Goal: Download file/media

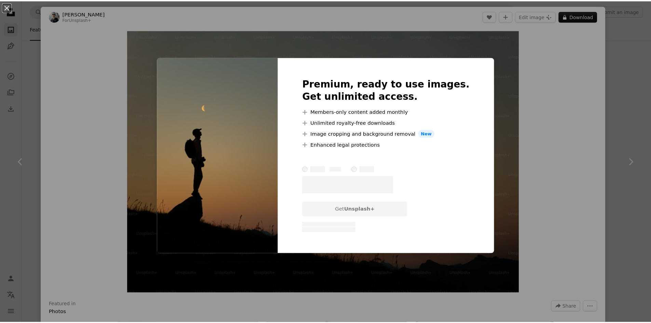
scroll to position [205, 0]
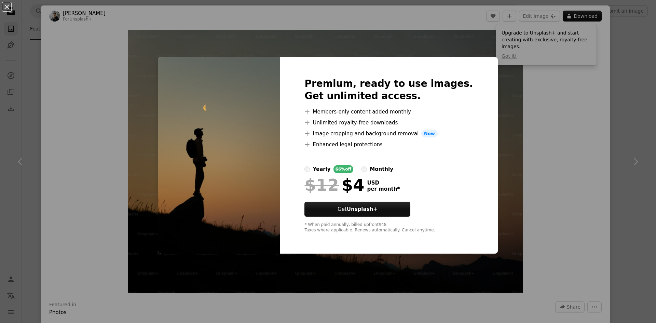
click at [488, 89] on div "An X shape Premium, ready to use images. Get unlimited access. A plus sign Memb…" at bounding box center [328, 161] width 656 height 323
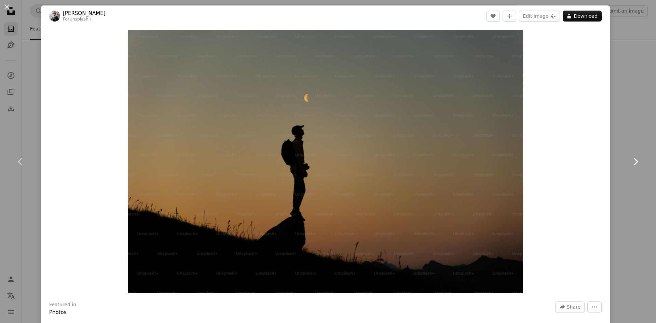
click at [635, 163] on icon "Chevron right" at bounding box center [635, 161] width 11 height 11
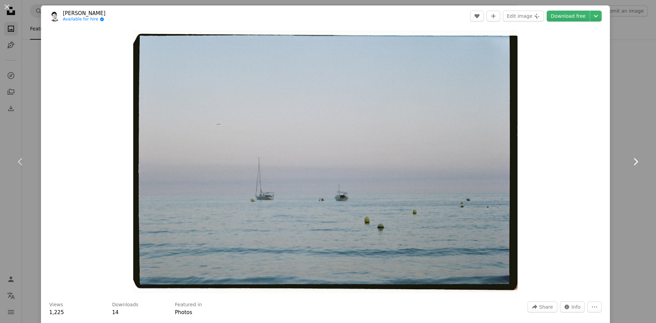
click at [634, 159] on icon "Chevron right" at bounding box center [635, 161] width 11 height 11
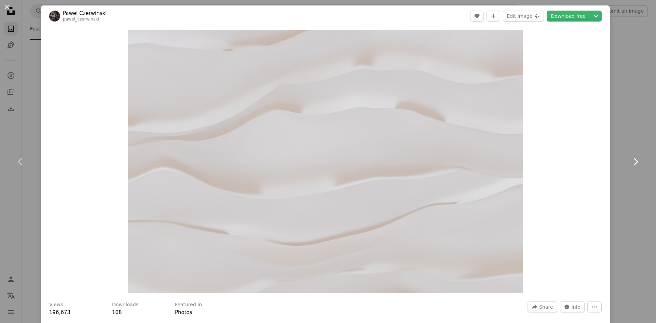
click at [634, 159] on icon "Chevron right" at bounding box center [635, 161] width 11 height 11
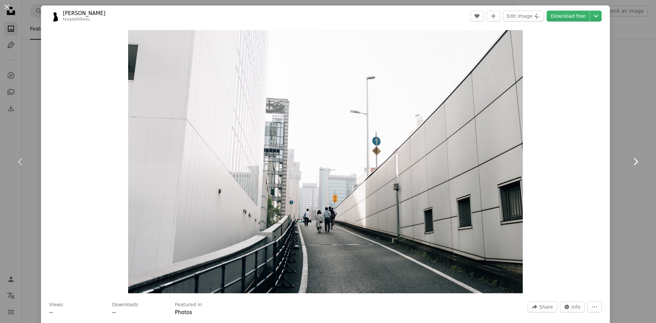
click at [634, 159] on icon "Chevron right" at bounding box center [635, 161] width 11 height 11
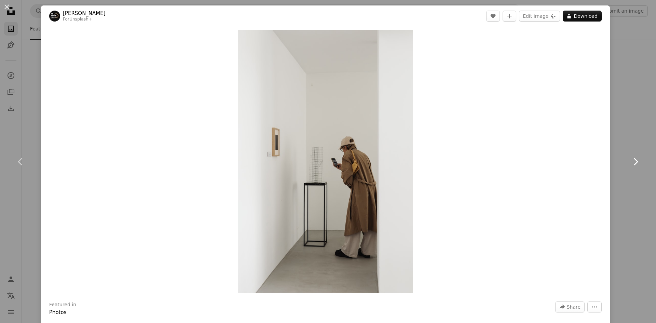
click at [634, 159] on icon "Chevron right" at bounding box center [635, 161] width 11 height 11
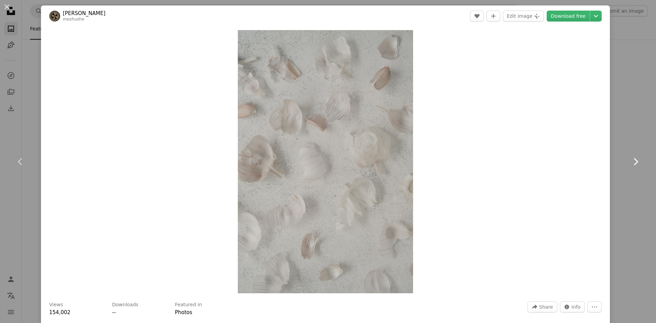
click at [634, 159] on icon "Chevron right" at bounding box center [635, 161] width 11 height 11
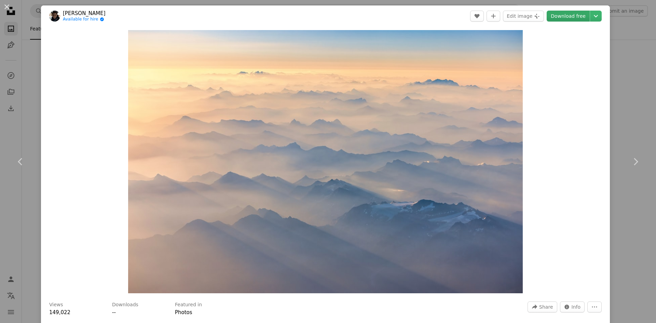
click at [568, 18] on link "Download free" at bounding box center [568, 16] width 43 height 11
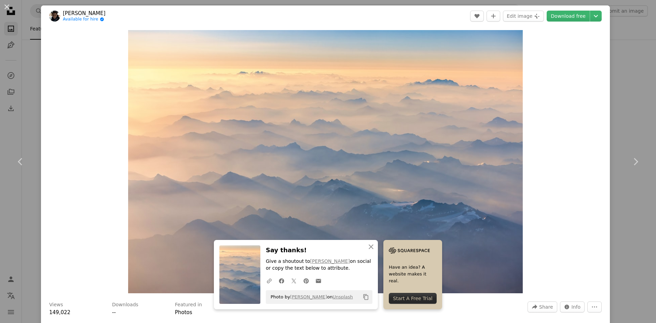
click at [542, 103] on div "Zoom in" at bounding box center [325, 162] width 569 height 270
click at [631, 86] on div "An X shape Chevron left Chevron right An X shape Close Say thanks! Give a shout…" at bounding box center [328, 161] width 656 height 323
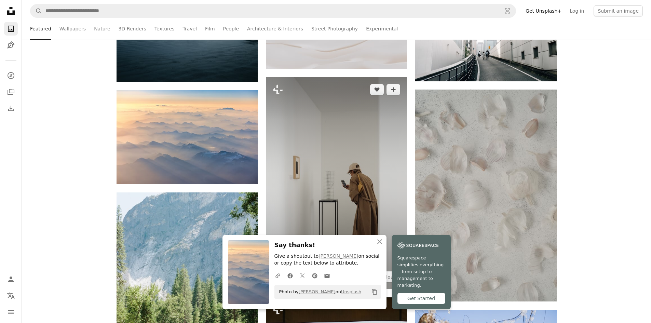
scroll to position [444, 0]
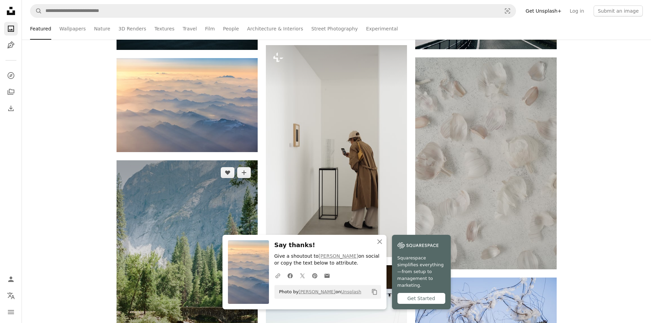
click at [228, 201] on img at bounding box center [187, 266] width 141 height 212
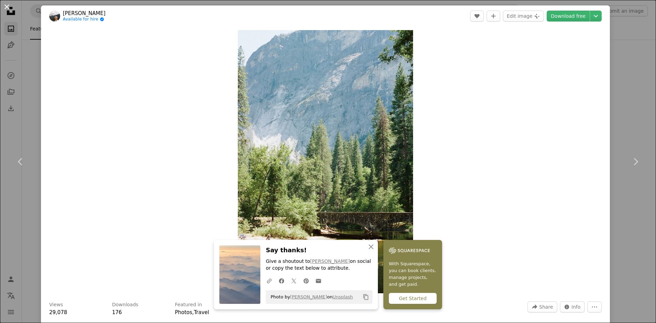
click at [7, 7] on button "An X shape" at bounding box center [7, 7] width 8 height 8
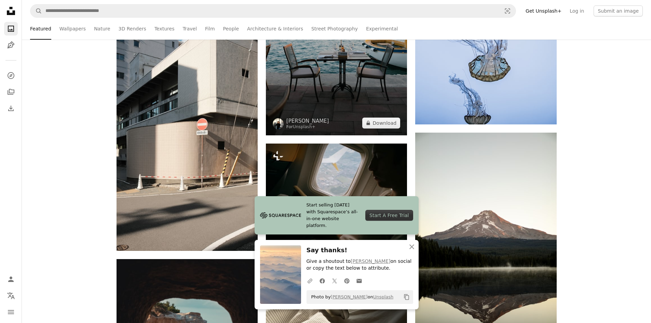
scroll to position [718, 0]
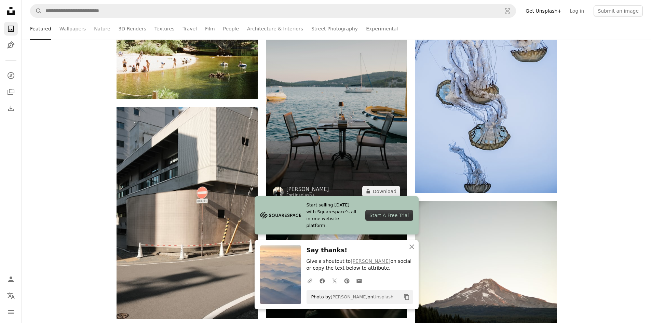
click at [332, 143] on img at bounding box center [336, 98] width 141 height 212
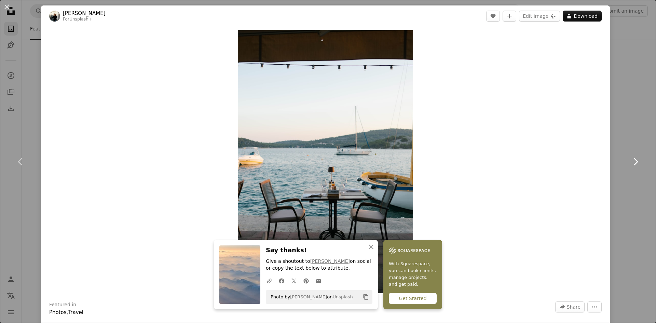
click at [632, 165] on icon "Chevron right" at bounding box center [635, 161] width 11 height 11
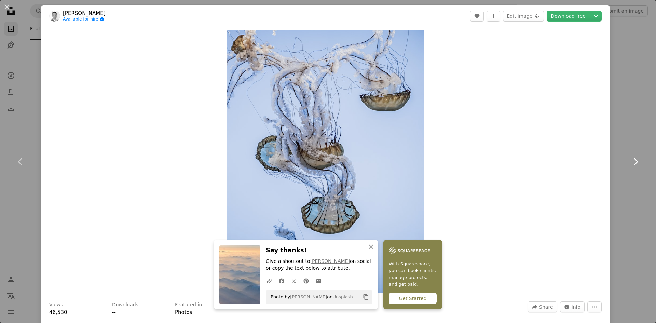
click at [633, 164] on icon "Chevron right" at bounding box center [635, 161] width 11 height 11
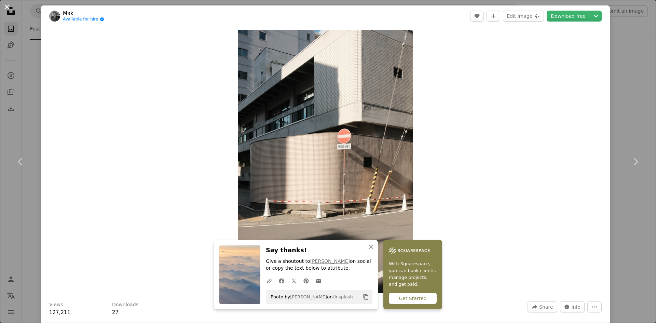
click at [5, 9] on button "An X shape" at bounding box center [7, 7] width 8 height 8
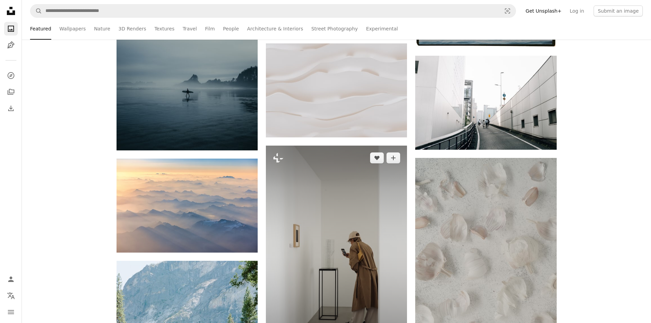
scroll to position [410, 0]
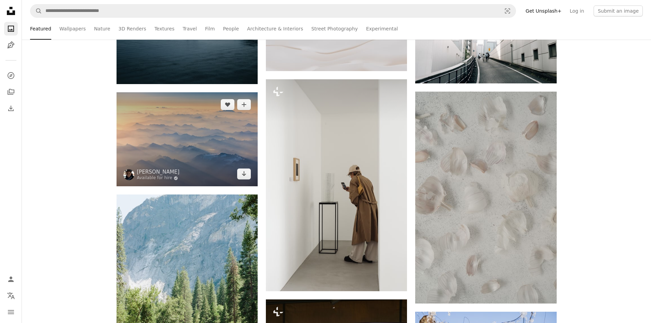
click at [203, 149] on img at bounding box center [187, 139] width 141 height 94
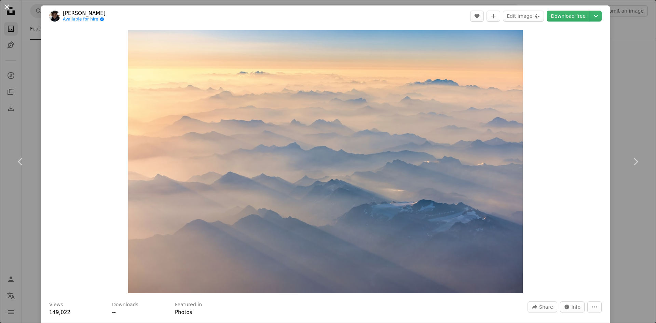
click at [11, 6] on button "An X shape" at bounding box center [7, 7] width 8 height 8
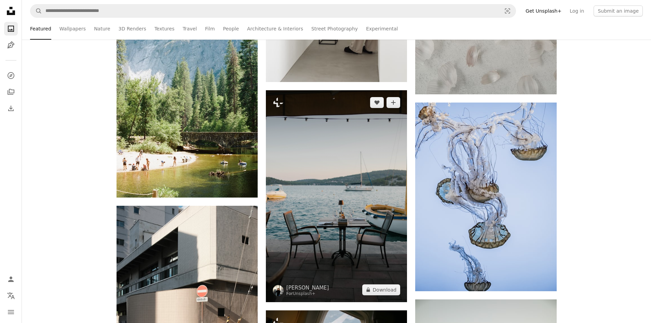
scroll to position [684, 0]
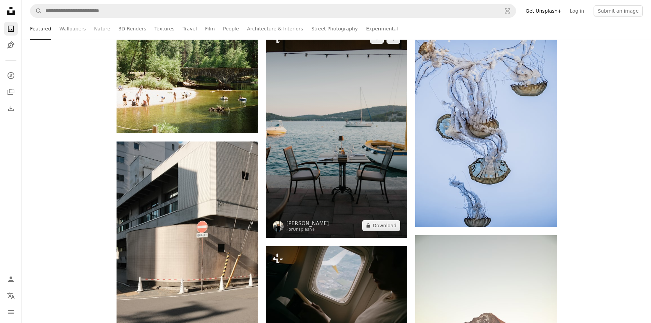
click at [397, 165] on img at bounding box center [336, 132] width 141 height 212
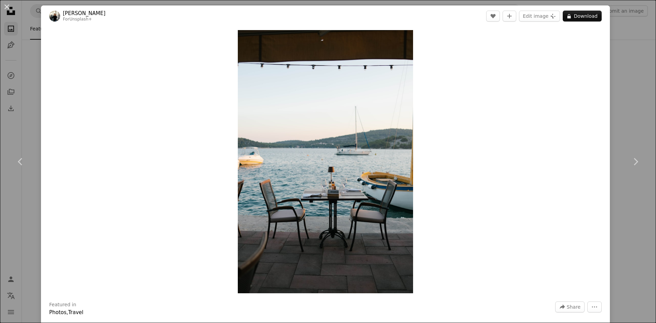
drag, startPoint x: 291, startPoint y: 120, endPoint x: 3, endPoint y: 6, distance: 309.5
click at [3, 6] on button "An X shape" at bounding box center [7, 7] width 8 height 8
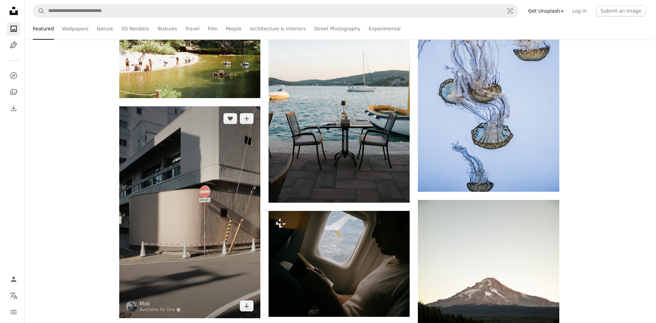
scroll to position [786, 0]
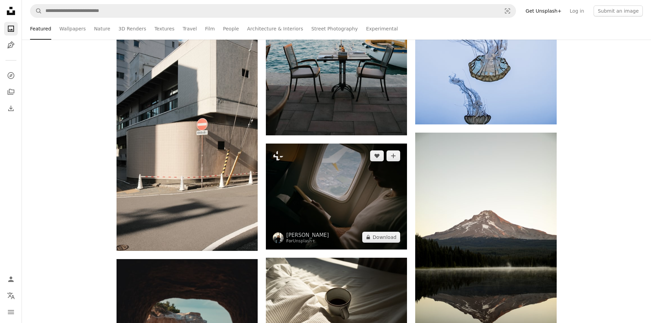
click at [325, 191] on img at bounding box center [336, 197] width 141 height 106
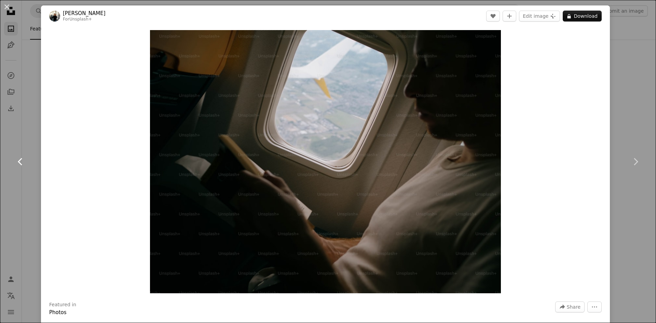
drag, startPoint x: 3, startPoint y: 170, endPoint x: 12, endPoint y: 165, distance: 9.5
click at [4, 170] on link "Chevron left" at bounding box center [20, 162] width 41 height 66
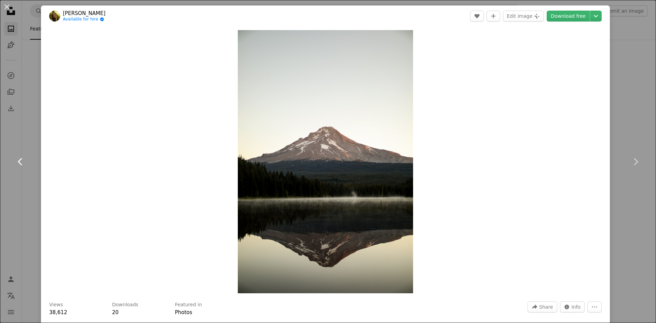
click at [12, 165] on link "Chevron left" at bounding box center [20, 162] width 41 height 66
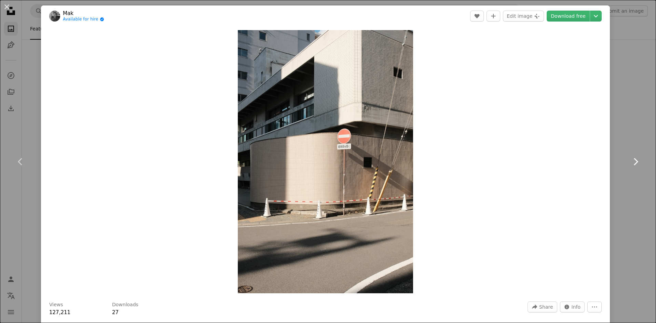
click at [630, 155] on link "Chevron right" at bounding box center [635, 162] width 41 height 66
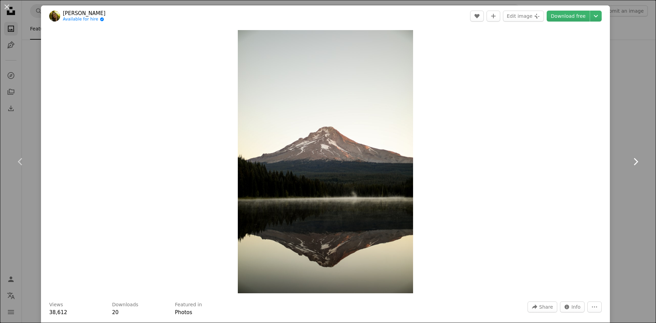
click at [630, 155] on link "Chevron right" at bounding box center [635, 162] width 41 height 66
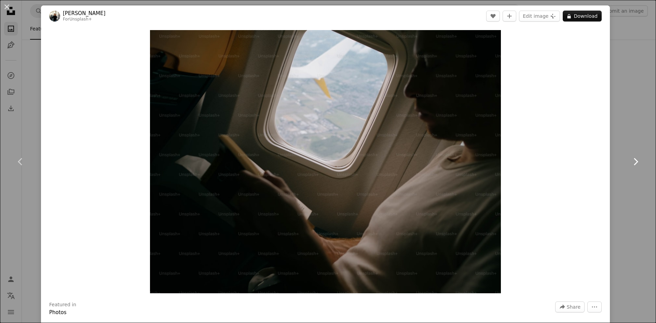
click at [630, 156] on link "Chevron right" at bounding box center [635, 162] width 41 height 66
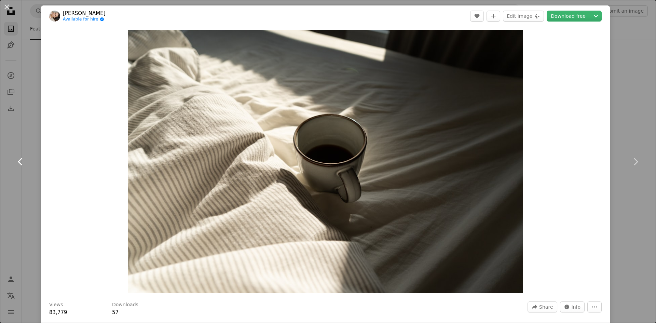
click at [20, 152] on link "Chevron left" at bounding box center [20, 162] width 41 height 66
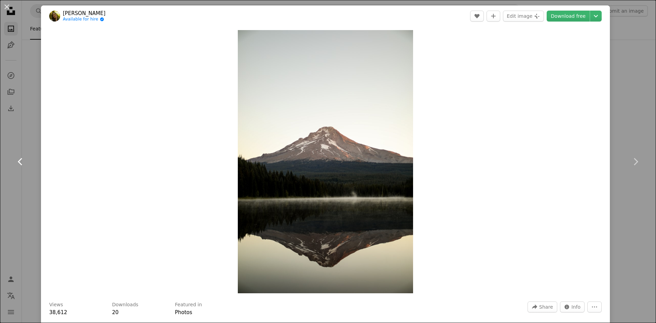
click at [20, 152] on link "Chevron left" at bounding box center [20, 162] width 41 height 66
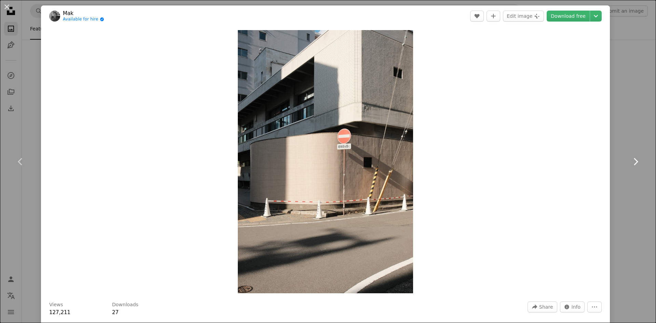
click at [622, 164] on link "Chevron right" at bounding box center [635, 162] width 41 height 66
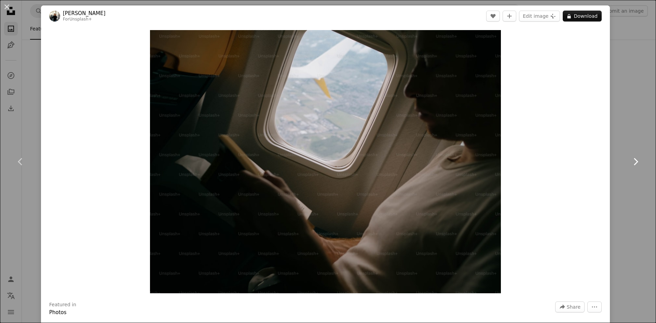
click at [622, 164] on link "Chevron right" at bounding box center [635, 162] width 41 height 66
